Goal: Information Seeking & Learning: Learn about a topic

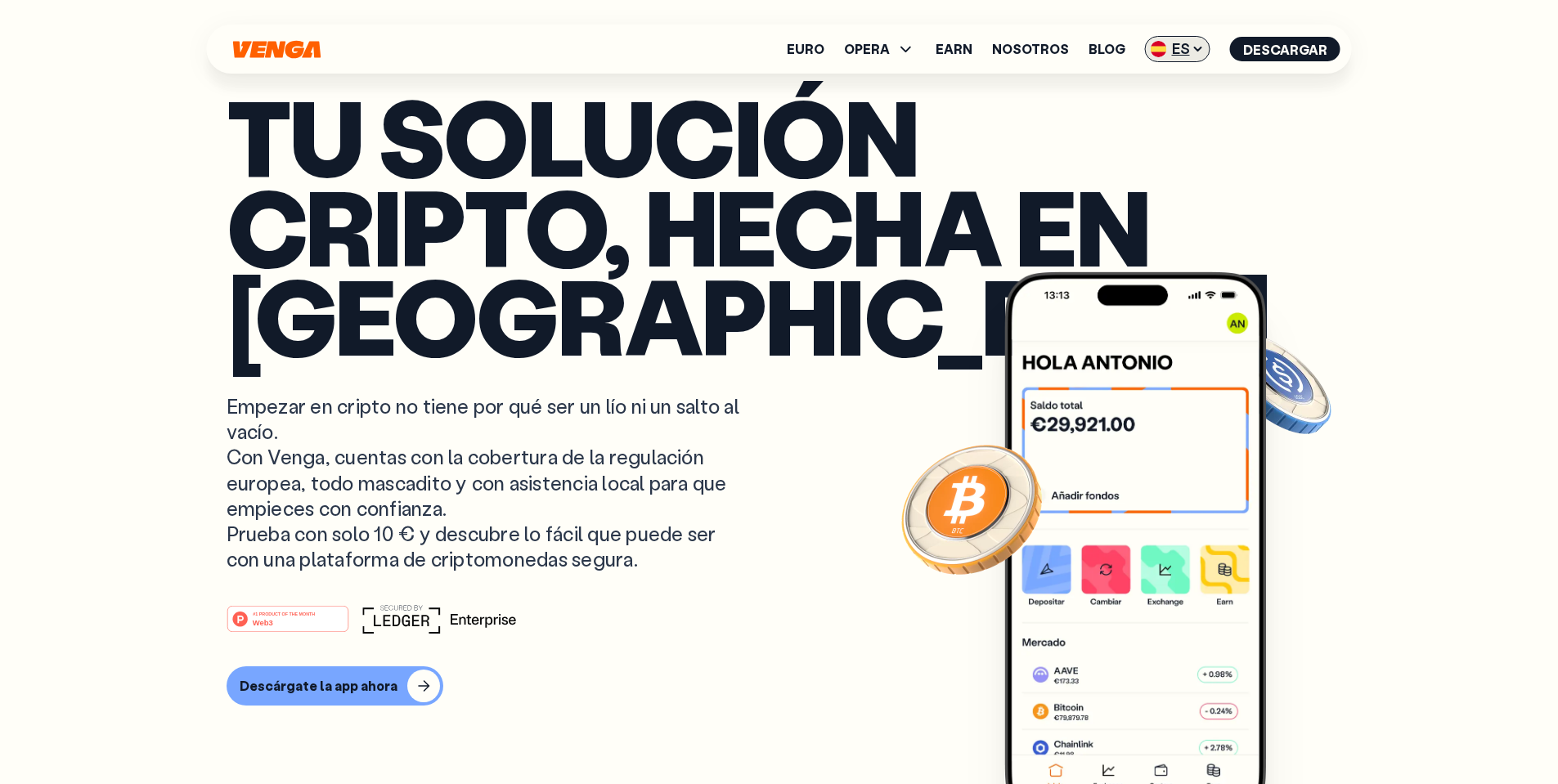
click at [1167, 46] on img at bounding box center [1159, 49] width 16 height 16
click at [1171, 88] on div "English - EN" at bounding box center [1131, 82] width 80 height 16
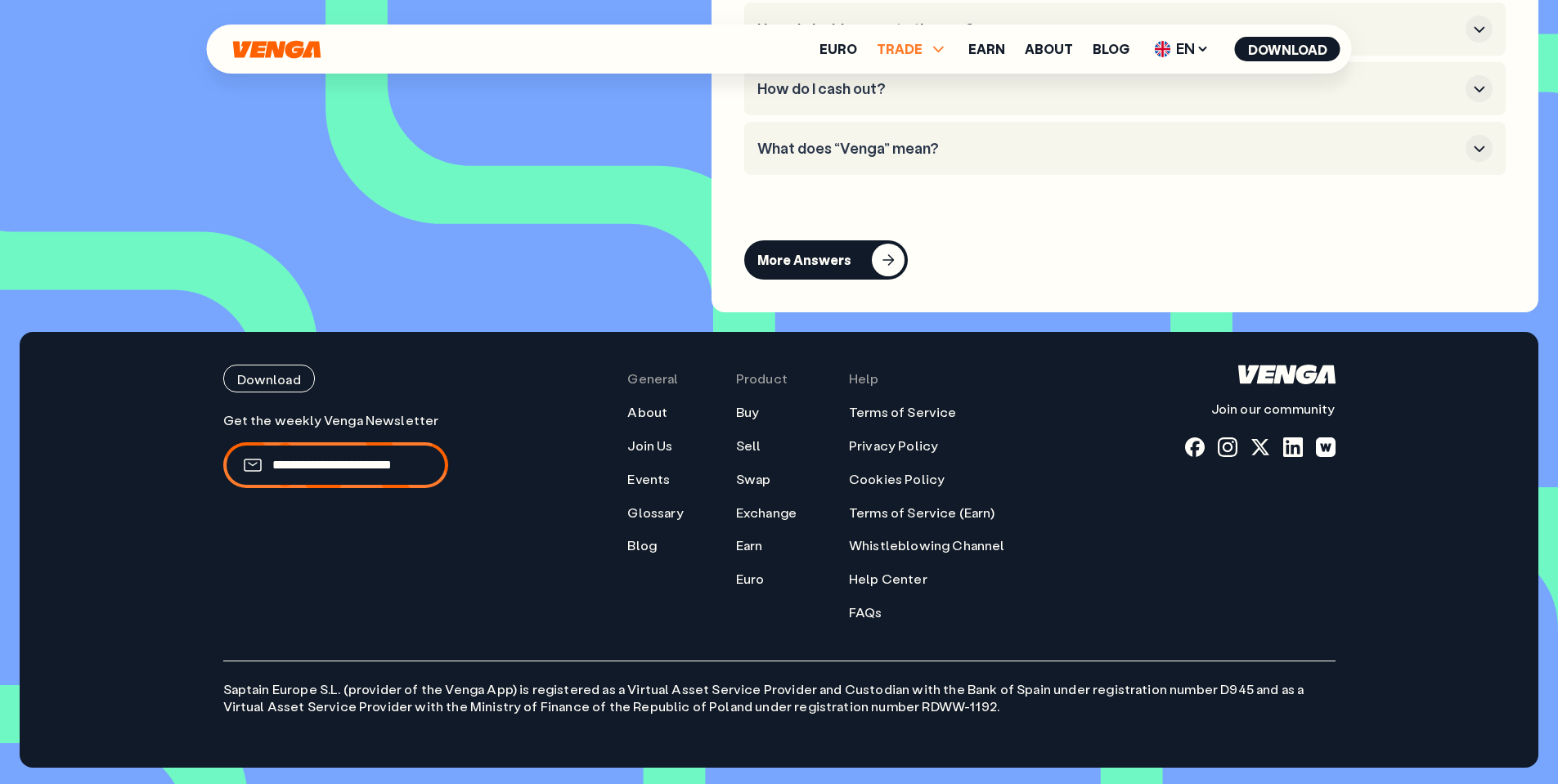
scroll to position [7339, 0]
click at [933, 41] on icon at bounding box center [939, 49] width 19 height 19
click at [857, 44] on link "Euro" at bounding box center [838, 49] width 38 height 13
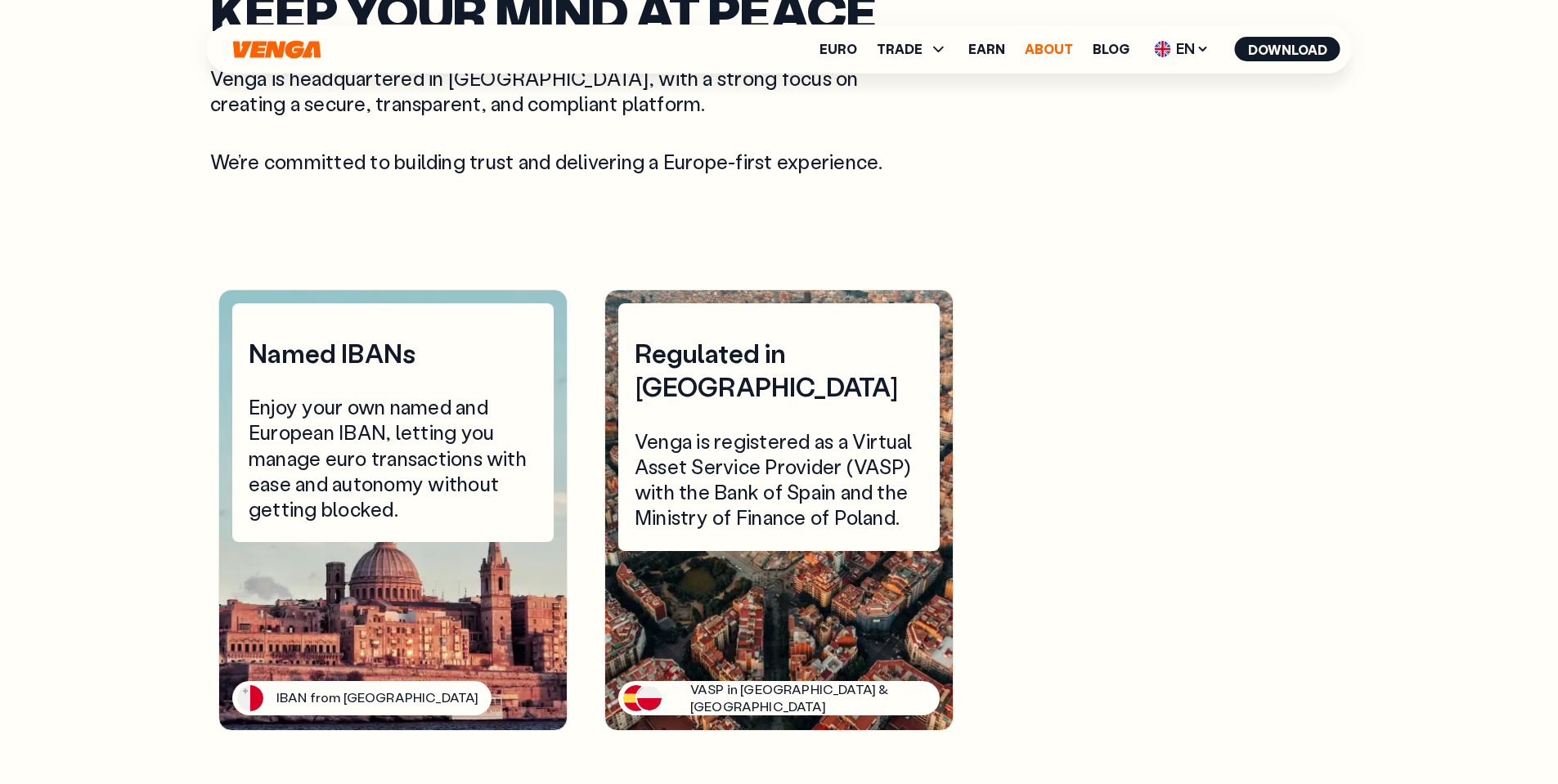
scroll to position [3916, 0]
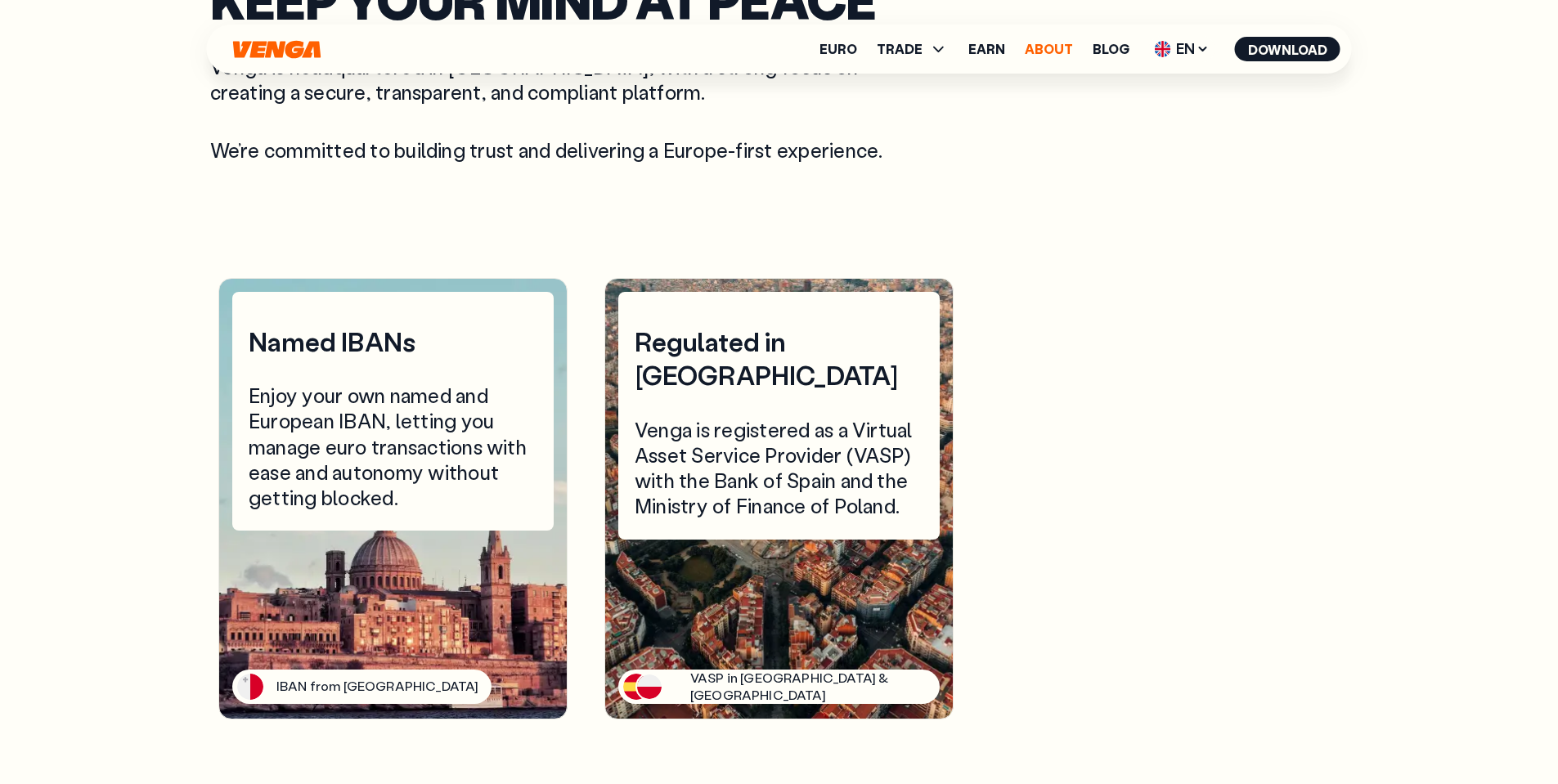
click at [1048, 42] on link "About" at bounding box center [1049, 49] width 48 height 13
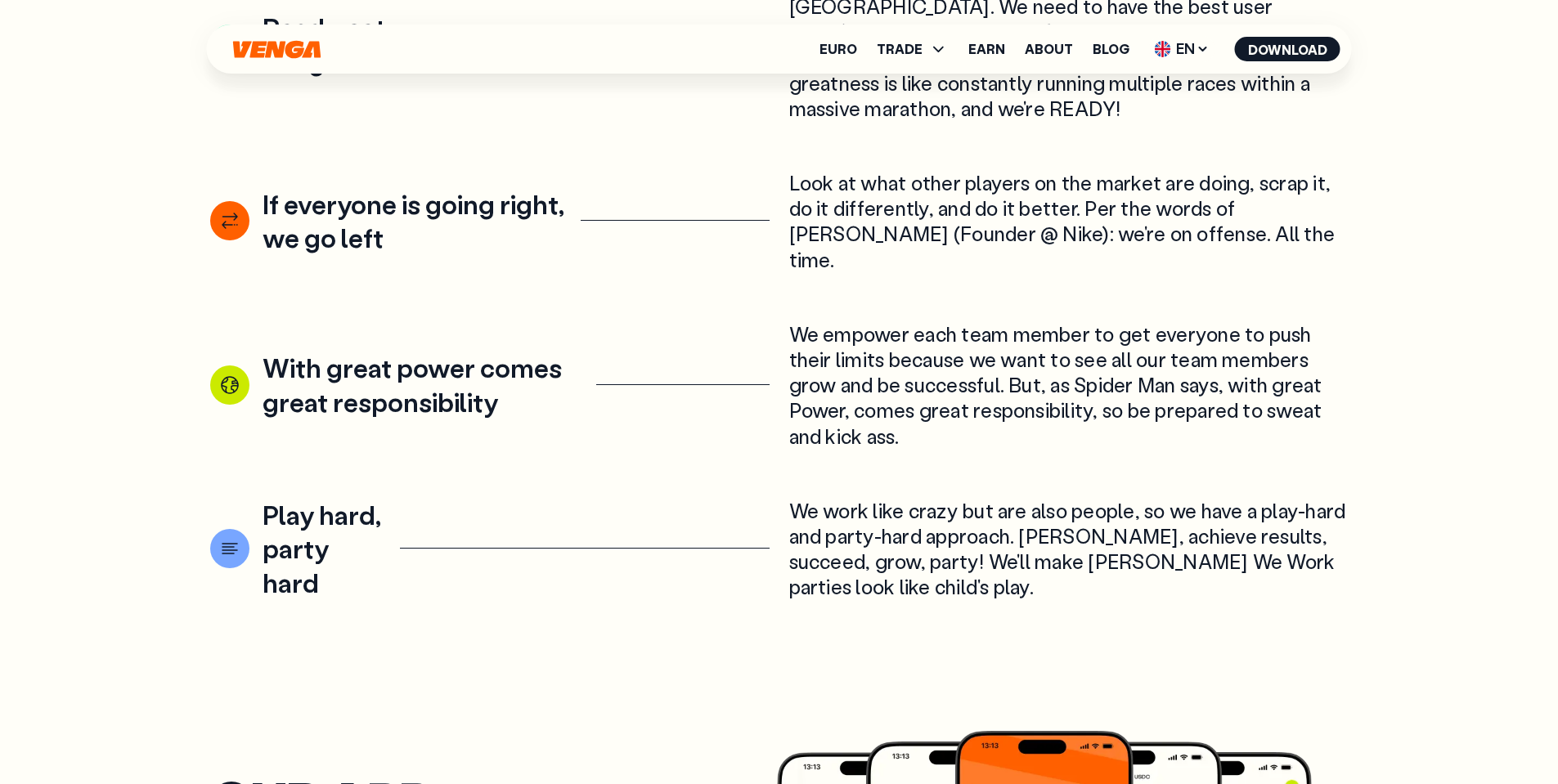
scroll to position [2646, 0]
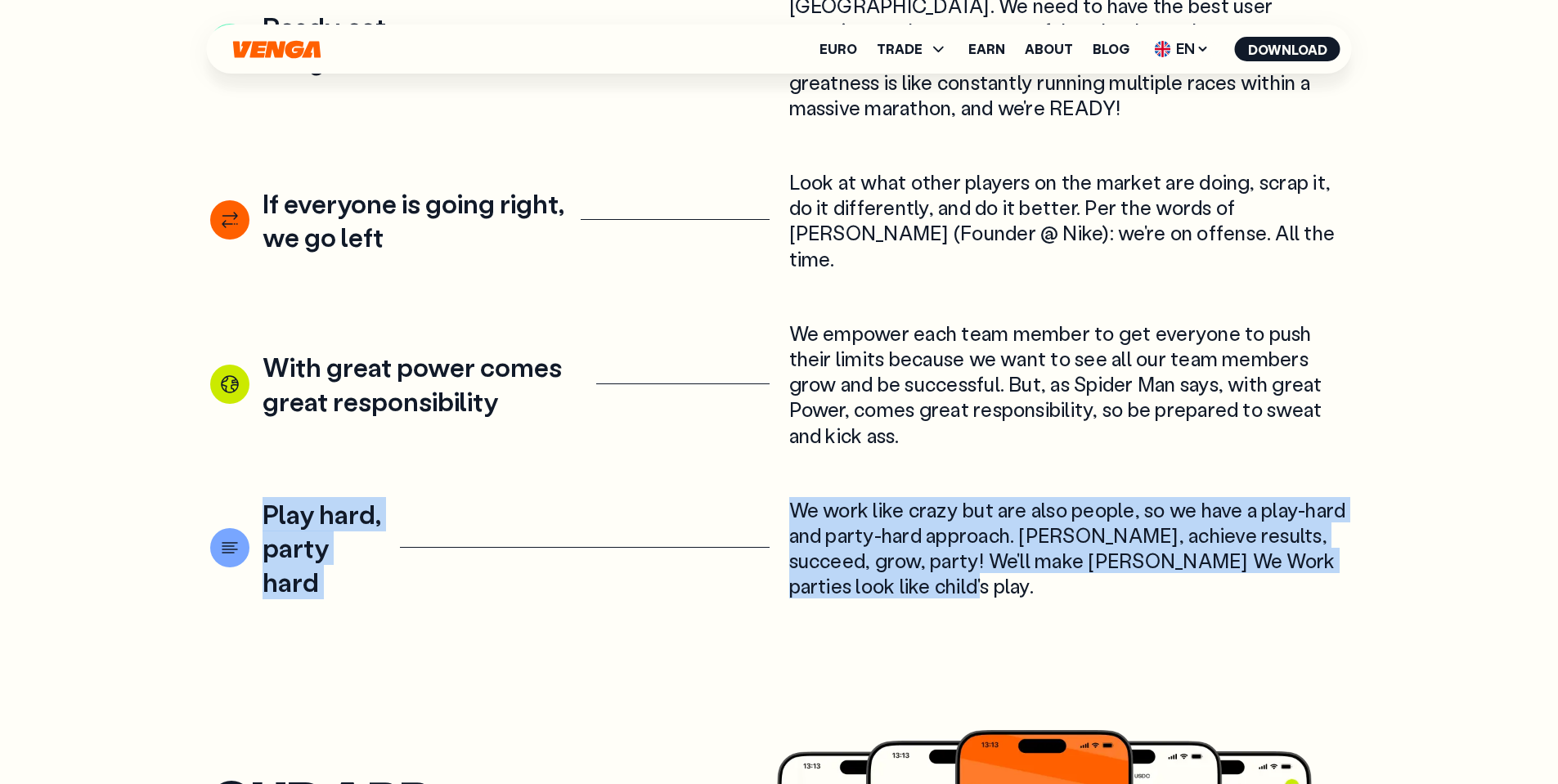
drag, startPoint x: 1048, startPoint y: 528, endPoint x: 232, endPoint y: 455, distance: 819.3
click at [232, 497] on article "Play hard, party hard We work like crazy but are also people, so we have a play…" at bounding box center [779, 548] width 1138 height 102
copy article "Play hard, party hard We work like crazy but are also people, so we have a play…"
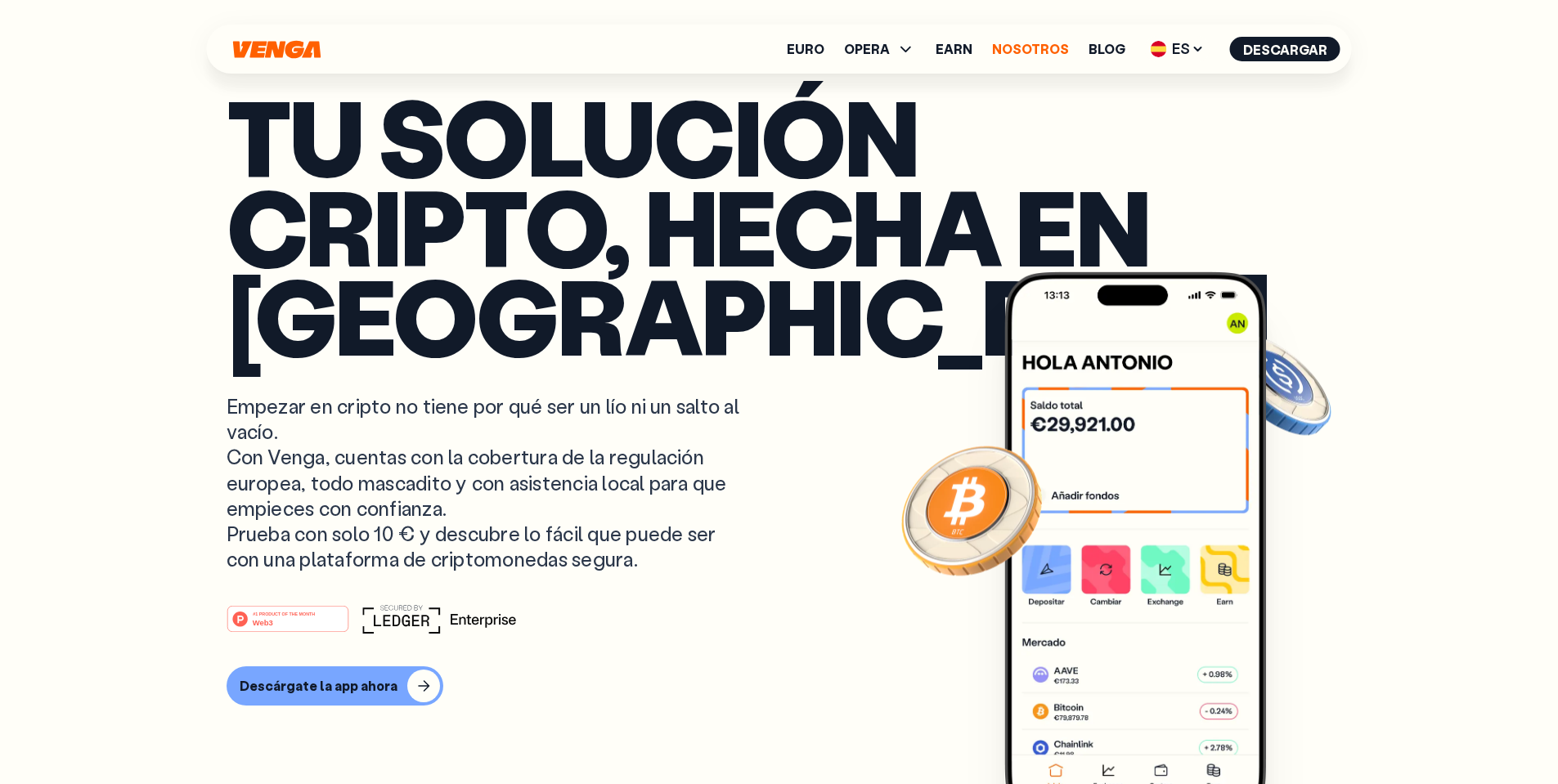
click at [1018, 53] on link "Nosotros" at bounding box center [1031, 49] width 77 height 13
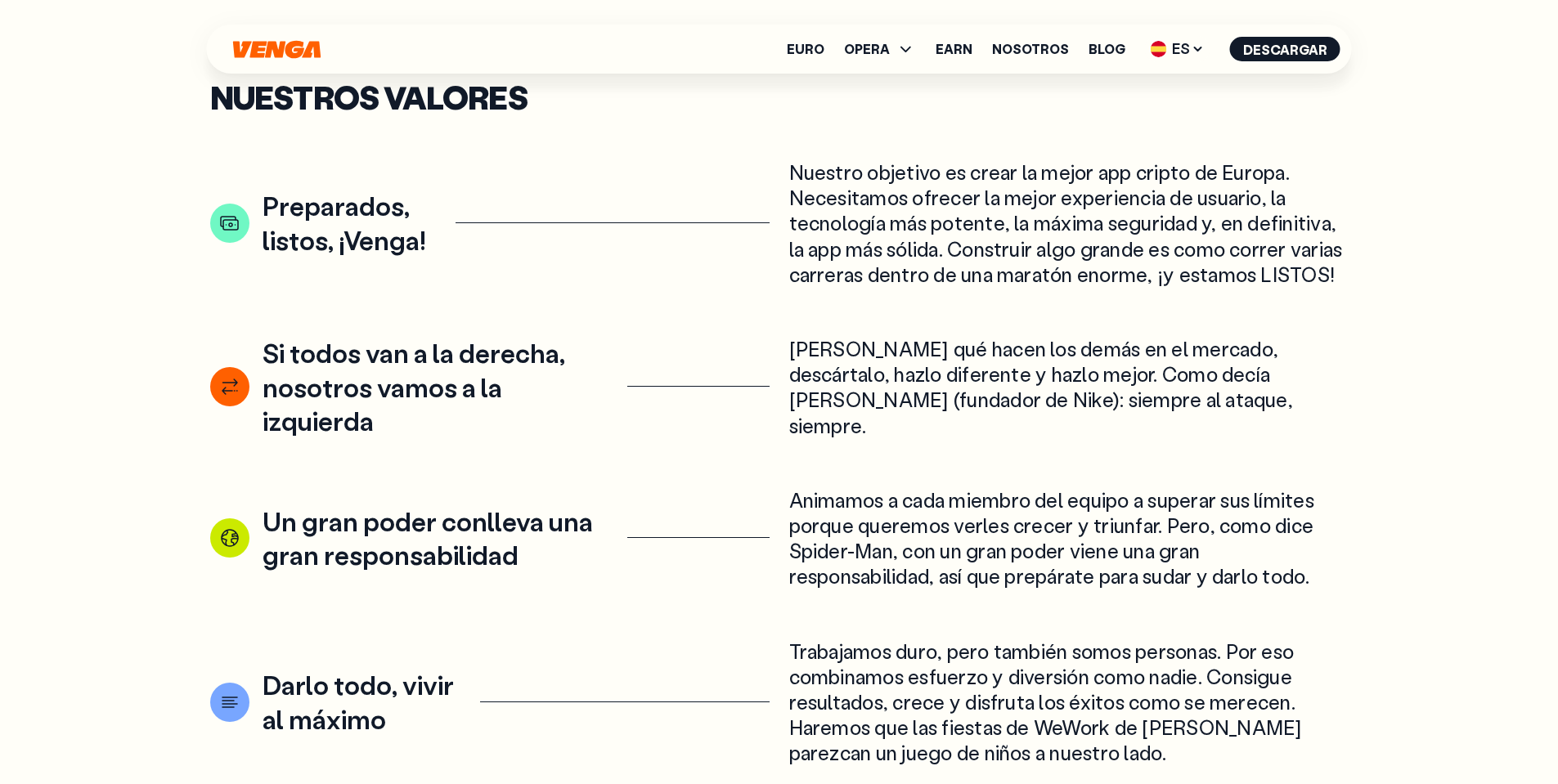
scroll to position [2453, 0]
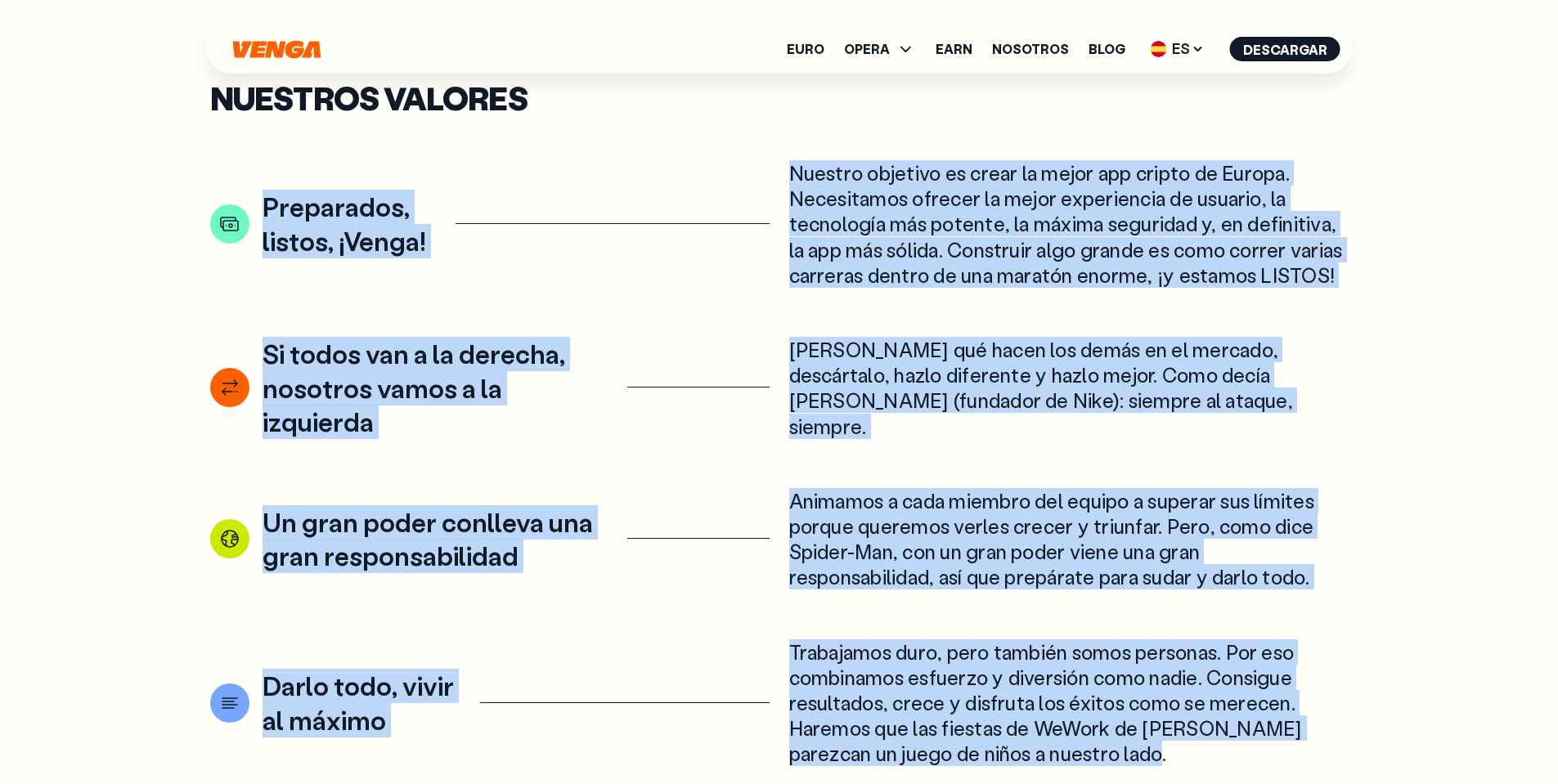
drag, startPoint x: 1181, startPoint y: 749, endPoint x: 225, endPoint y: 226, distance: 1089.7
click at [225, 226] on div "Preparados, listos, ¡Venga! Nuestro objetivo es crear la mejor app cripto de Eu…" at bounding box center [779, 464] width 1138 height 607
copy div "Preparados, listos, ¡Venga! Nuestro objetivo es crear la mejor app cripto de Eu…"
